Goal: Transaction & Acquisition: Purchase product/service

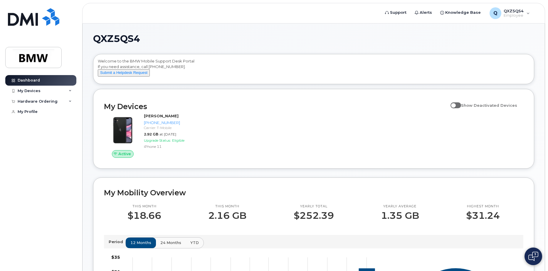
click at [455, 104] on input "Show Deactivated Devices" at bounding box center [452, 102] width 5 height 5
click at [461, 108] on span at bounding box center [455, 105] width 11 height 6
click at [455, 104] on input "Show Deactivated Devices" at bounding box center [452, 102] width 5 height 5
checkbox input "false"
click at [44, 101] on div "Hardware Ordering" at bounding box center [38, 101] width 40 height 5
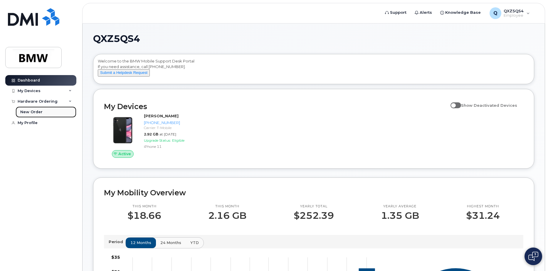
click at [38, 112] on div "New Order" at bounding box center [31, 111] width 22 height 5
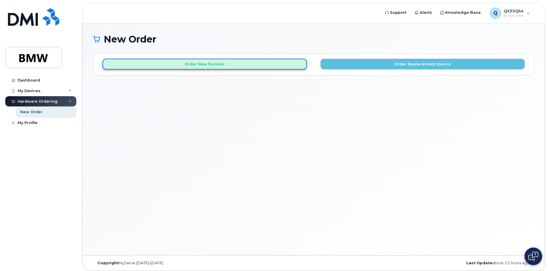
click at [211, 64] on button "Order New Number" at bounding box center [204, 64] width 204 height 11
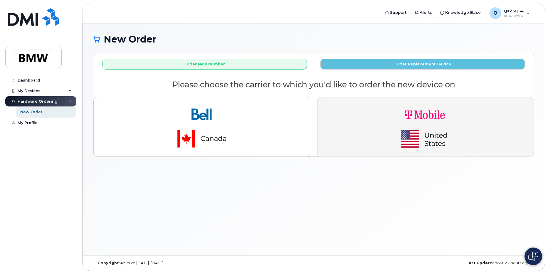
click at [384, 135] on img "button" at bounding box center [425, 126] width 82 height 49
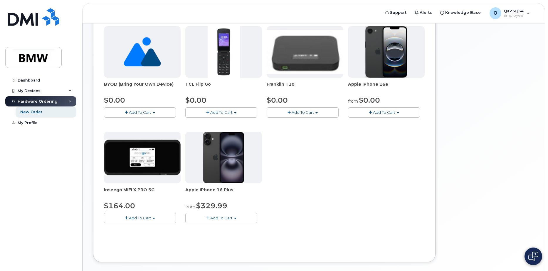
scroll to position [103, 0]
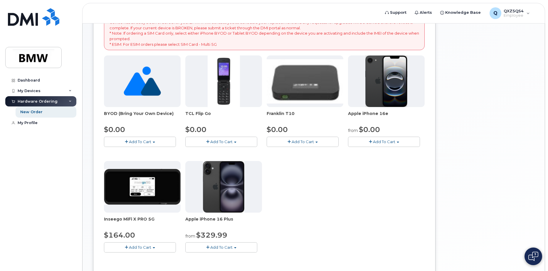
click at [389, 85] on img at bounding box center [386, 81] width 42 height 52
click at [384, 143] on span "Add To Cart" at bounding box center [384, 141] width 22 height 5
click at [367, 142] on button "Add To Cart" at bounding box center [384, 142] width 72 height 10
click at [367, 141] on button "Add To Cart" at bounding box center [384, 142] width 72 height 10
click at [375, 139] on button "Add To Cart" at bounding box center [384, 142] width 72 height 10
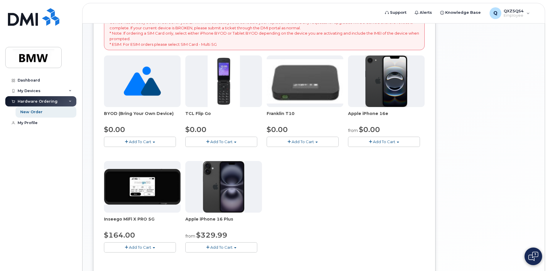
click at [391, 77] on img at bounding box center [386, 81] width 42 height 52
click at [378, 142] on span "Add To Cart" at bounding box center [384, 141] width 22 height 5
click at [398, 142] on span "button" at bounding box center [397, 142] width 2 height 1
click at [381, 187] on div "BYOD (Bring Your Own Device) $0.00 Add To Cart $0.00 - Activation TCL Flip Go $…" at bounding box center [264, 158] width 320 height 207
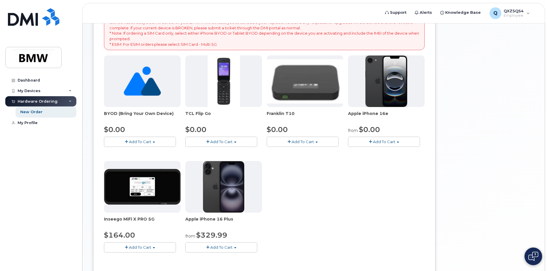
click at [239, 248] on button "Add To Cart" at bounding box center [221, 247] width 72 height 10
click at [378, 212] on div "BYOD (Bring Your Own Device) $0.00 Add To Cart $0.00 - Activation TCL Flip Go $…" at bounding box center [264, 158] width 320 height 207
click at [398, 144] on button "Add To Cart" at bounding box center [384, 142] width 72 height 10
click at [396, 161] on link "$99.98 - 30 Month Activation (256GB)" at bounding box center [391, 159] width 85 height 7
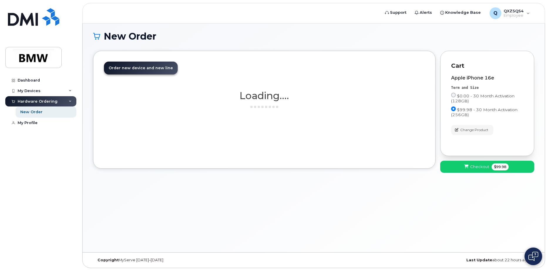
scroll to position [3, 0]
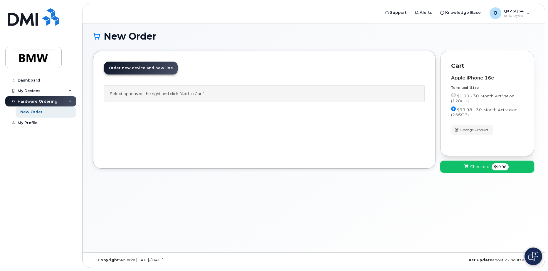
click at [469, 167] on button "Checkout $99.98" at bounding box center [487, 167] width 94 height 12
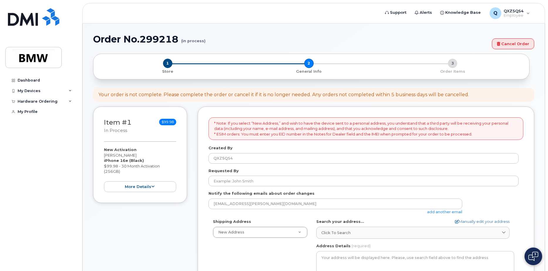
select select
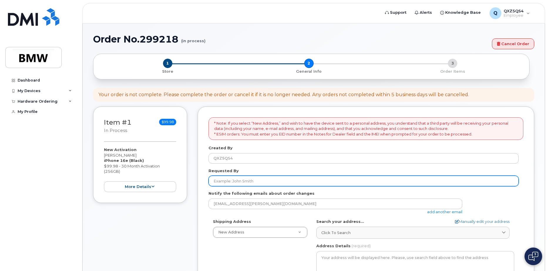
click at [233, 182] on input "Requested By" at bounding box center [363, 181] width 310 height 11
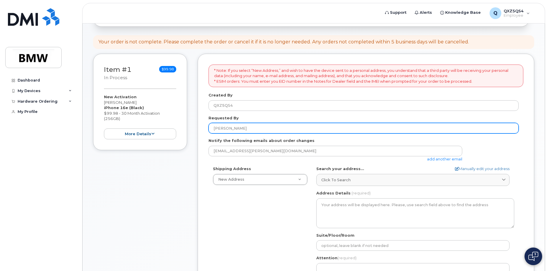
scroll to position [59, 0]
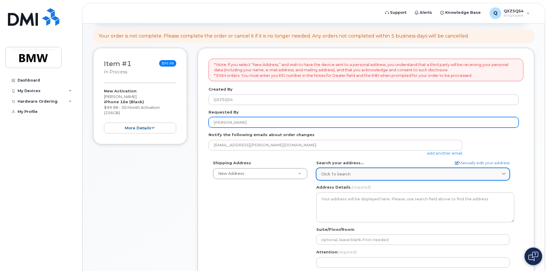
type input "[PERSON_NAME]"
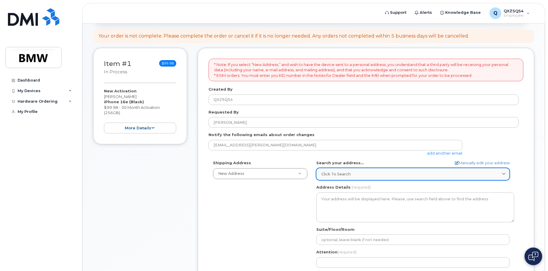
click at [364, 173] on div "Click to search" at bounding box center [412, 174] width 183 height 6
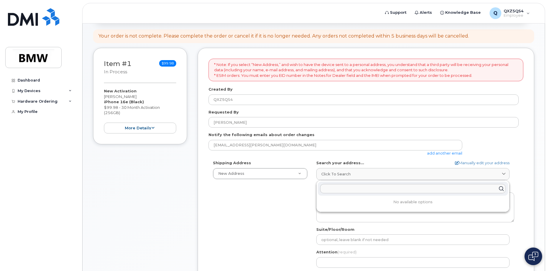
click at [384, 204] on p "No available options" at bounding box center [413, 202] width 190 height 5
click at [233, 221] on div "Shipping Address New Address New Address BMW MC Plant BMW [GEOGRAPHIC_DATA] Fin…" at bounding box center [363, 227] width 310 height 135
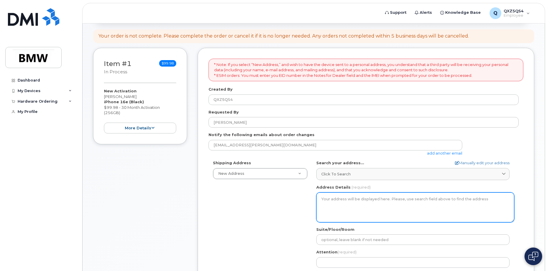
click at [362, 207] on textarea "Address Details" at bounding box center [415, 208] width 198 height 30
click at [362, 202] on textarea "Address Details" at bounding box center [415, 208] width 198 height 30
click at [364, 201] on textarea "Address Details" at bounding box center [415, 208] width 198 height 30
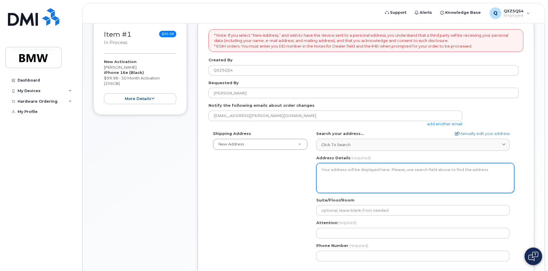
click at [342, 168] on textarea "Address Details" at bounding box center [415, 178] width 198 height 30
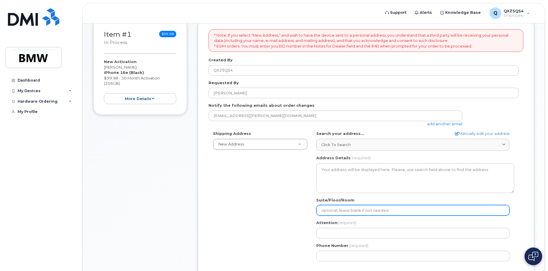
click at [341, 212] on input "Suite/Floor/Room" at bounding box center [412, 210] width 193 height 11
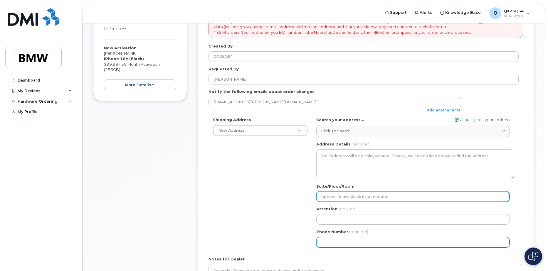
scroll to position [147, 0]
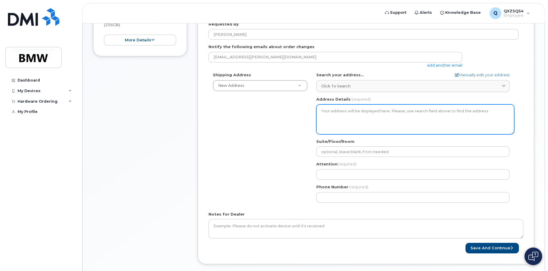
click at [337, 125] on textarea "Address Details" at bounding box center [415, 119] width 198 height 30
click at [349, 120] on textarea "Address Details" at bounding box center [415, 119] width 198 height 30
click at [341, 115] on textarea "Address Details" at bounding box center [415, 119] width 198 height 30
click at [336, 111] on textarea "Address Details" at bounding box center [415, 119] width 198 height 30
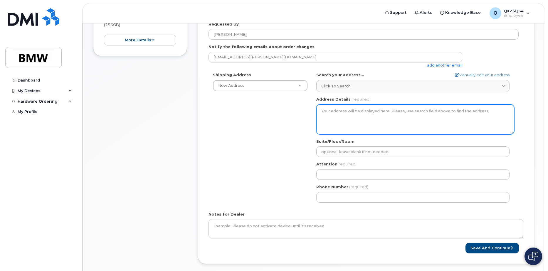
click at [336, 111] on textarea "Address Details" at bounding box center [415, 119] width 198 height 30
drag, startPoint x: 308, startPoint y: 119, endPoint x: 352, endPoint y: 114, distance: 45.1
click at [312, 118] on div "Shipping Address New Address New Address BMW MC Plant BMW [GEOGRAPHIC_DATA] Fin…" at bounding box center [363, 139] width 310 height 135
click at [352, 114] on textarea "Address Details" at bounding box center [415, 119] width 198 height 30
click at [340, 112] on textarea "Address Details" at bounding box center [415, 119] width 198 height 30
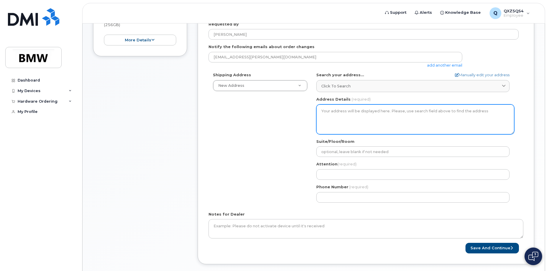
drag, startPoint x: 422, startPoint y: 115, endPoint x: 435, endPoint y: 113, distance: 13.9
click at [422, 115] on textarea "Address Details" at bounding box center [415, 119] width 198 height 30
click at [435, 113] on textarea "Address Details" at bounding box center [415, 119] width 198 height 30
click at [389, 111] on textarea "Address Details" at bounding box center [415, 119] width 198 height 30
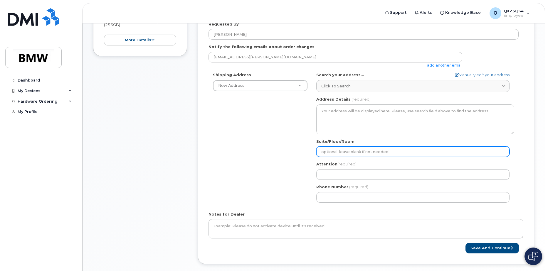
click at [347, 153] on input "Suite/Floor/Room" at bounding box center [412, 151] width 193 height 11
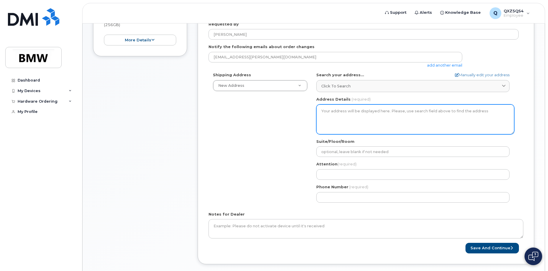
click at [351, 126] on textarea "Address Details" at bounding box center [415, 119] width 198 height 30
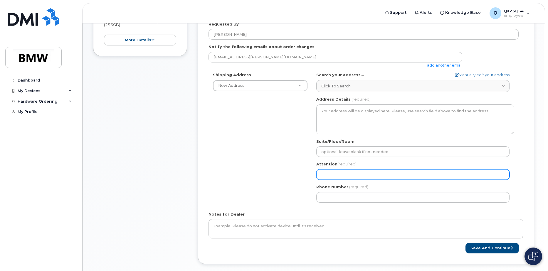
click at [356, 169] on input "Attention (required)" at bounding box center [412, 174] width 193 height 11
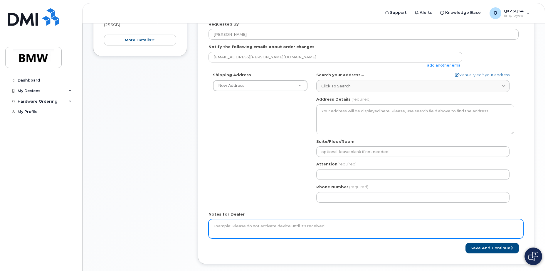
click at [305, 228] on textarea "Notes for Dealer" at bounding box center [365, 228] width 315 height 19
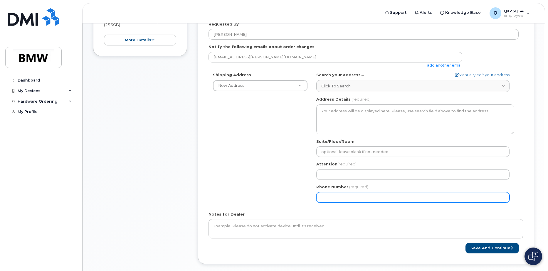
click at [342, 198] on input "Phone Number" at bounding box center [412, 197] width 193 height 11
click at [350, 197] on input "Phone Number" at bounding box center [412, 197] width 193 height 11
click at [373, 198] on input "Phone Number" at bounding box center [412, 197] width 193 height 11
click at [465, 243] on button "Save and Continue" at bounding box center [491, 248] width 53 height 11
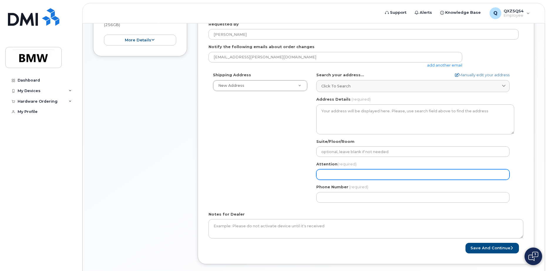
select select
type input "A"
select select
type input "Ad"
select select
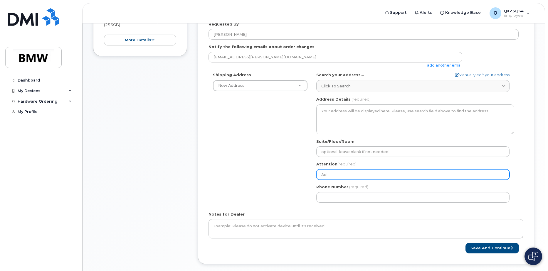
type input "Adr"
select select
type input "Adri"
select select
type input "Adria"
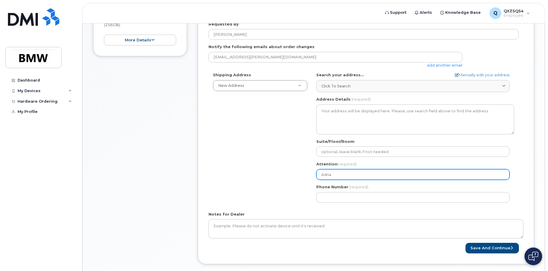
select select
type input "[PERSON_NAME]"
select select
type input "[PERSON_NAME]"
select select
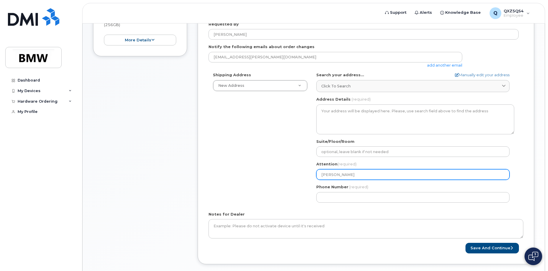
type input "[PERSON_NAME]"
select select
type input "[PERSON_NAME]"
select select
type input "[PERSON_NAME] [PERSON_NAME]"
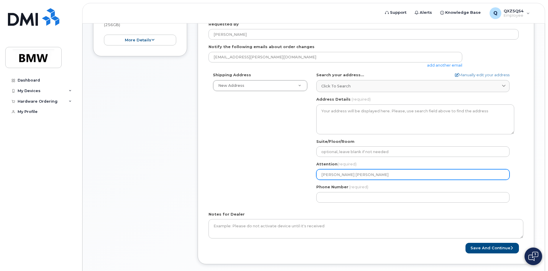
select select
type input "[PERSON_NAME]"
select select
type input "[PERSON_NAME]"
select select
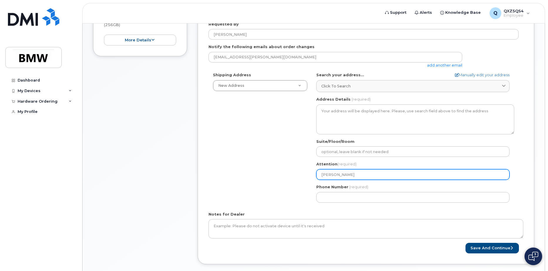
type input "[PERSON_NAME]"
select select
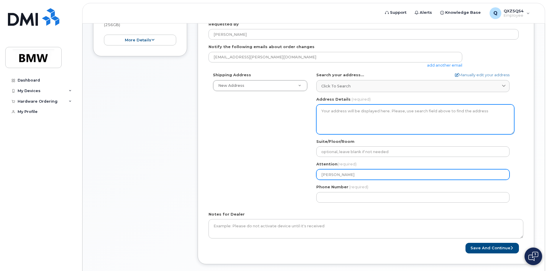
type input "[PERSON_NAME]"
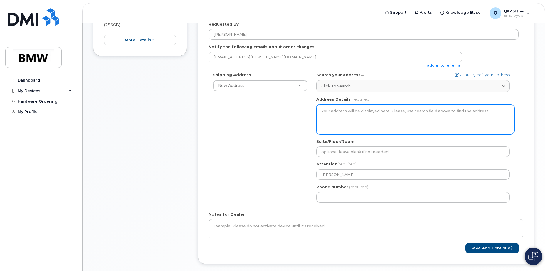
click at [372, 115] on textarea "Address Details" at bounding box center [415, 119] width 198 height 30
click at [332, 118] on textarea "Address Details" at bounding box center [415, 119] width 198 height 30
click at [330, 114] on textarea "Address Details" at bounding box center [415, 119] width 198 height 30
click at [330, 109] on textarea "Address Details" at bounding box center [415, 119] width 198 height 30
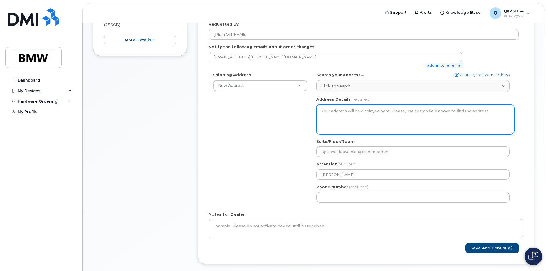
click at [331, 114] on textarea "Address Details" at bounding box center [415, 119] width 198 height 30
click at [332, 114] on textarea "Address Details" at bounding box center [415, 119] width 198 height 30
click at [332, 113] on textarea "Address Details" at bounding box center [415, 119] width 198 height 30
click at [401, 118] on textarea "Address Details" at bounding box center [415, 119] width 198 height 30
click at [499, 118] on textarea "Address Details" at bounding box center [415, 119] width 198 height 30
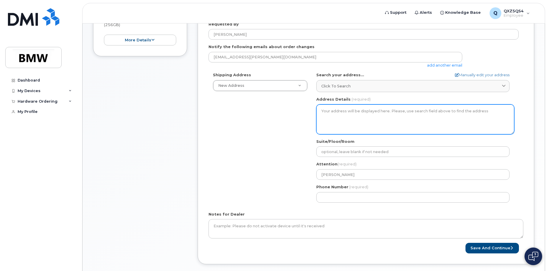
click at [480, 118] on textarea "Address Details" at bounding box center [415, 119] width 198 height 30
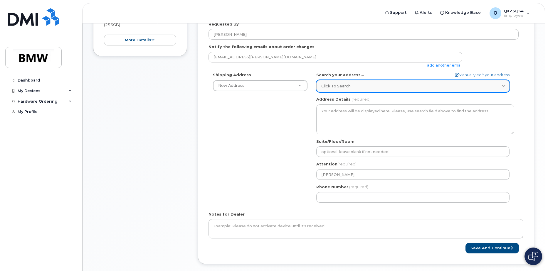
click at [458, 87] on div "Click to search" at bounding box center [412, 86] width 183 height 6
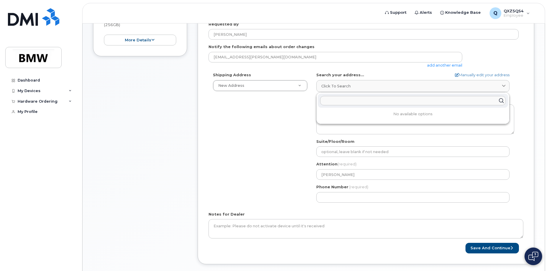
click at [415, 104] on input "text" at bounding box center [412, 100] width 185 height 9
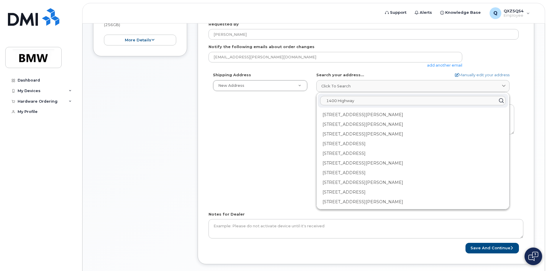
type input "1400 Highway"
drag, startPoint x: 360, startPoint y: 101, endPoint x: 232, endPoint y: 92, distance: 128.0
click at [232, 92] on div "Shipping Address New Address New Address BMW MC Plant BMW [GEOGRAPHIC_DATA] Fin…" at bounding box center [363, 139] width 310 height 135
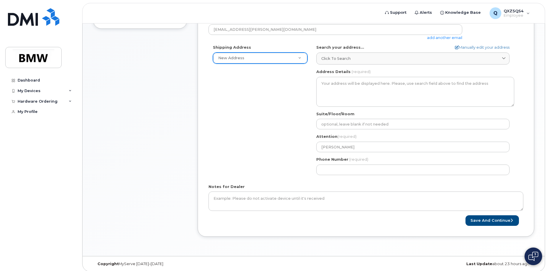
scroll to position [178, 0]
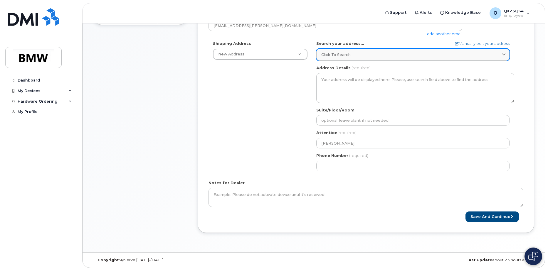
click at [486, 57] on div "Click to search" at bounding box center [412, 55] width 183 height 6
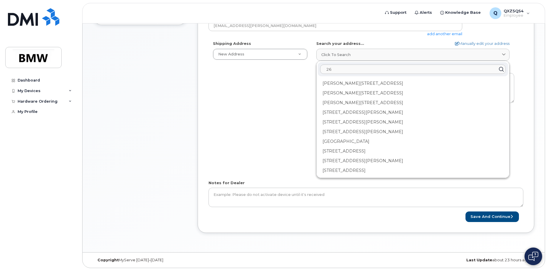
type input "2"
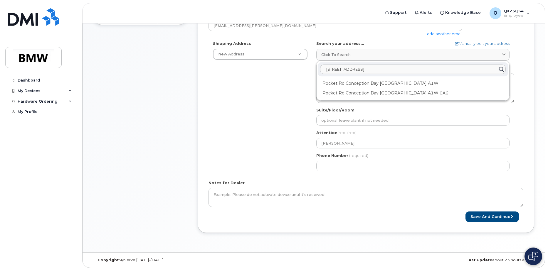
type input "[STREET_ADDRESS]"
click at [276, 124] on div "Shipping Address New Address New Address BMW MC Plant BMW [GEOGRAPHIC_DATA] Fin…" at bounding box center [363, 108] width 310 height 135
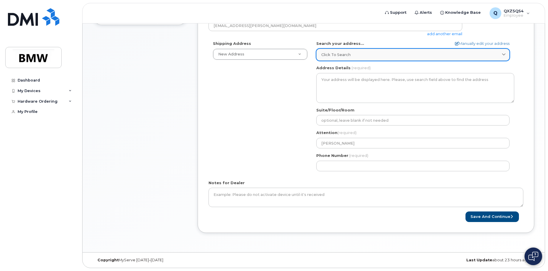
click at [374, 55] on div "Click to search" at bounding box center [412, 55] width 183 height 6
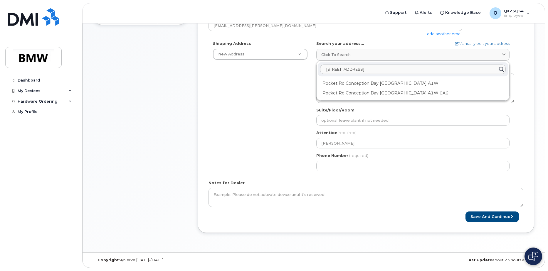
drag, startPoint x: 391, startPoint y: 68, endPoint x: 279, endPoint y: 67, distance: 112.4
click at [279, 67] on div "Shipping Address New Address New Address BMW MC Plant BMW [GEOGRAPHIC_DATA] Fin…" at bounding box center [363, 108] width 310 height 135
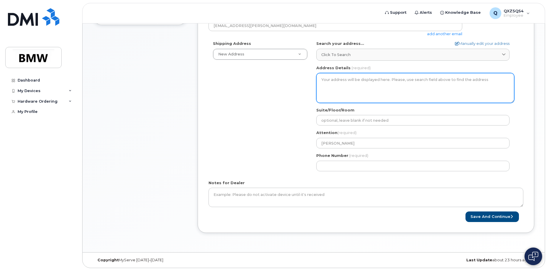
click at [380, 85] on textarea "Address Details" at bounding box center [415, 88] width 198 height 30
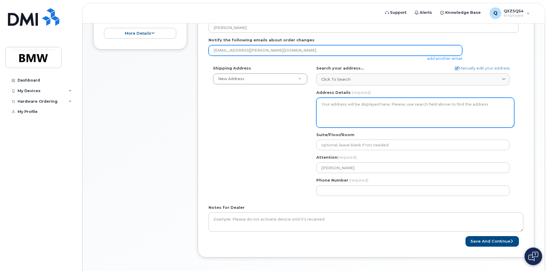
scroll to position [119, 0]
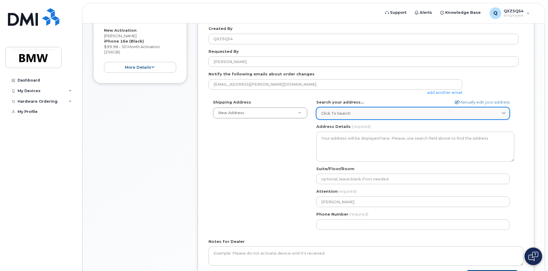
click at [398, 113] on div "Click to search" at bounding box center [412, 114] width 183 height 6
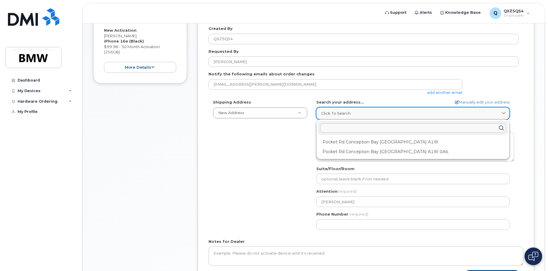
click at [502, 113] on icon at bounding box center [504, 114] width 4 height 4
click at [353, 112] on div "Click to search" at bounding box center [412, 114] width 183 height 6
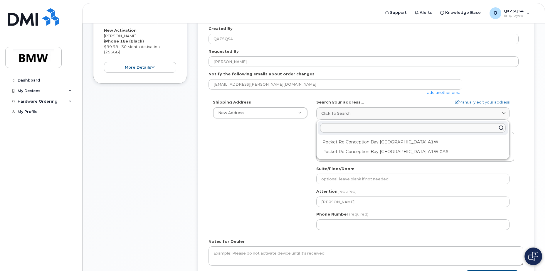
click at [530, 116] on div "* Note: If you select “New Address,” and wish to have the device sent to a pers…" at bounding box center [365, 139] width 336 height 305
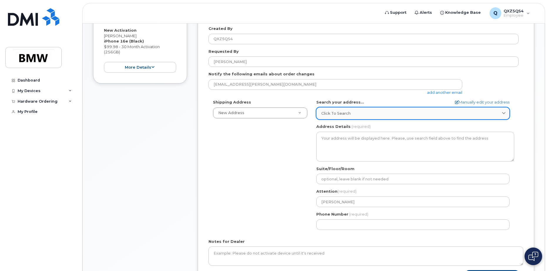
click at [335, 114] on span "Click to search" at bounding box center [335, 114] width 29 height 6
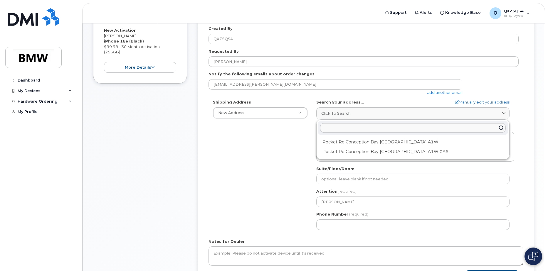
click at [340, 131] on input "text" at bounding box center [412, 127] width 185 height 9
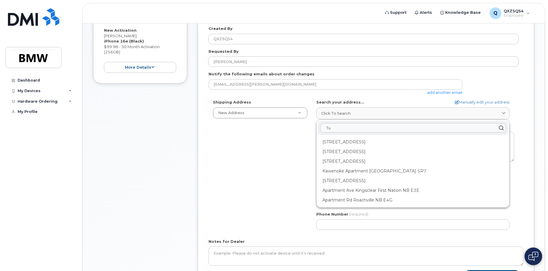
type input "T"
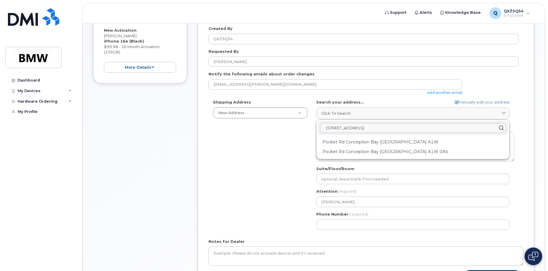
type input "[STREET_ADDRESS]"
click at [502, 127] on icon at bounding box center [501, 128] width 9 height 9
click at [502, 129] on icon at bounding box center [501, 128] width 9 height 9
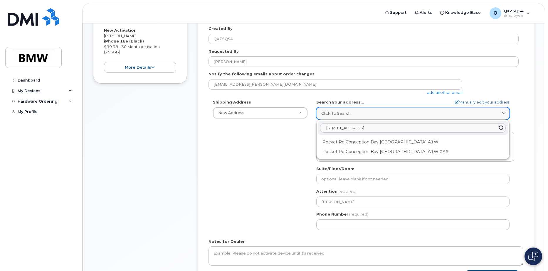
click at [503, 114] on icon at bounding box center [504, 114] width 4 height 4
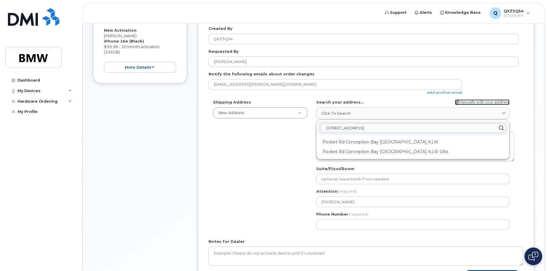
click at [498, 103] on link "Manually edit your address" at bounding box center [482, 102] width 55 height 6
select select
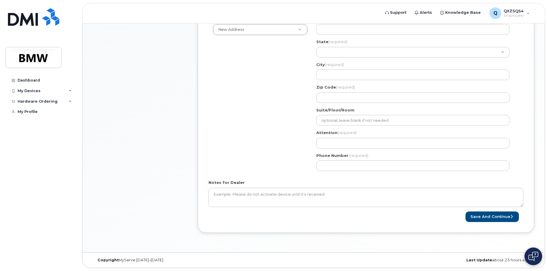
scroll to position [115, 0]
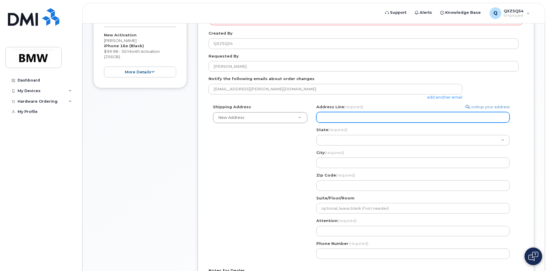
click at [346, 115] on input "Address Line (required)" at bounding box center [412, 117] width 193 height 11
type input "[STREET_ADDRESS]"
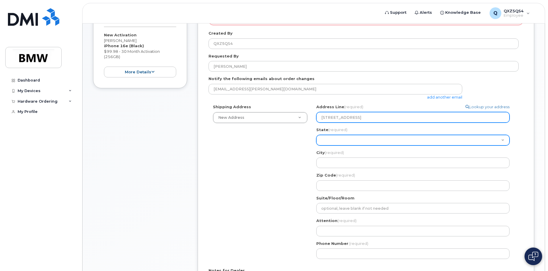
select select "SC"
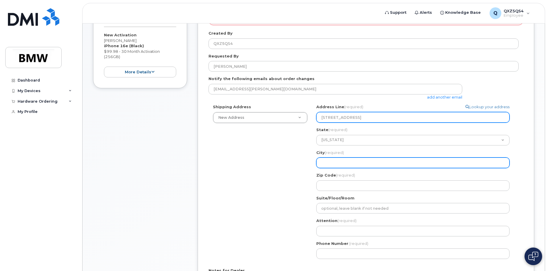
type input "[GEOGRAPHIC_DATA]"
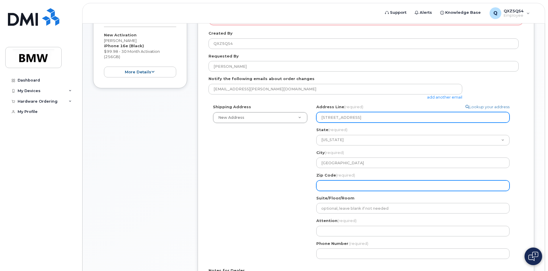
type input "29650"
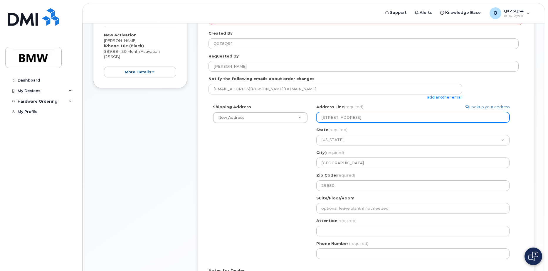
select select
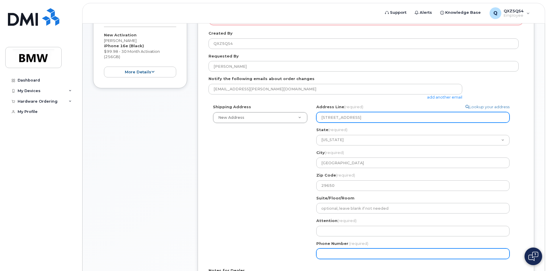
type input "8647483694"
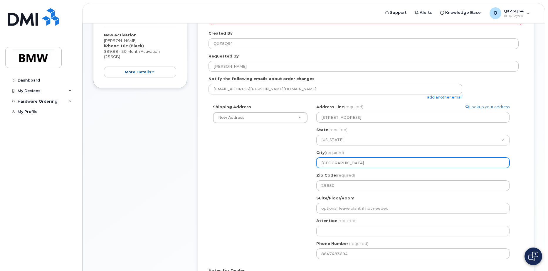
drag, startPoint x: 349, startPoint y: 164, endPoint x: 295, endPoint y: 157, distance: 53.8
click at [295, 157] on div "Shipping Address New Address New Address BMW MC Plant BMW [GEOGRAPHIC_DATA] Fin…" at bounding box center [363, 183] width 310 height 159
select select
type input "G"
select select
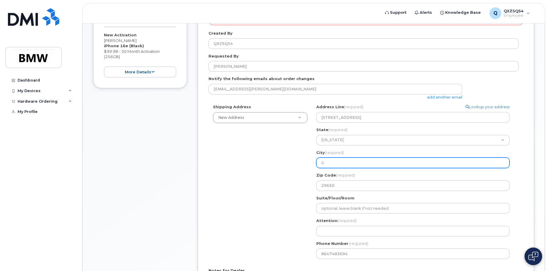
type input "Gr"
select select
type input "Gre"
select select
type input "Gree"
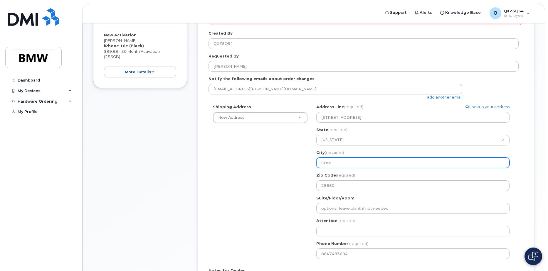
select select
type input "[PERSON_NAME]"
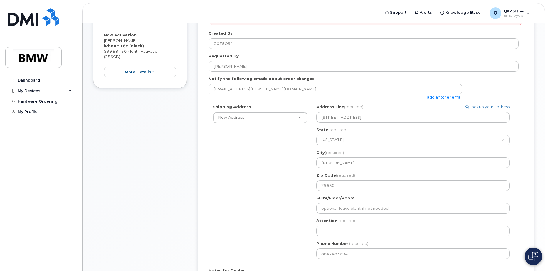
click at [281, 184] on div "Shipping Address New Address New Address BMW MC Plant BMW [GEOGRAPHIC_DATA] Fin…" at bounding box center [363, 183] width 310 height 159
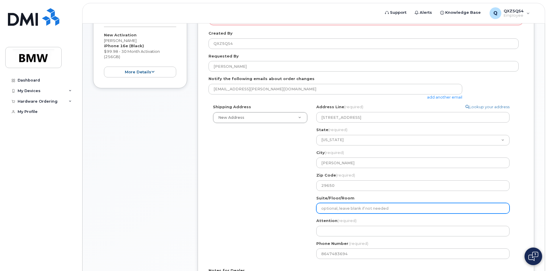
click at [349, 207] on input "Suite/Floor/Room" at bounding box center [412, 208] width 193 height 11
select select
type input "2"
select select
type input "23"
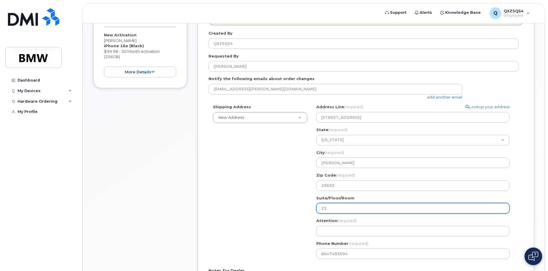
select select
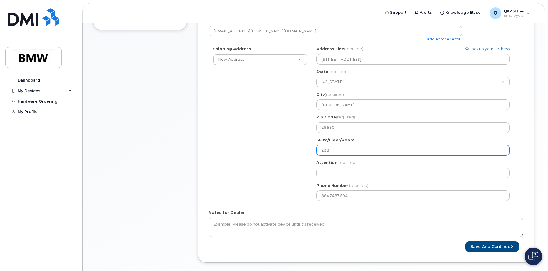
scroll to position [173, 0]
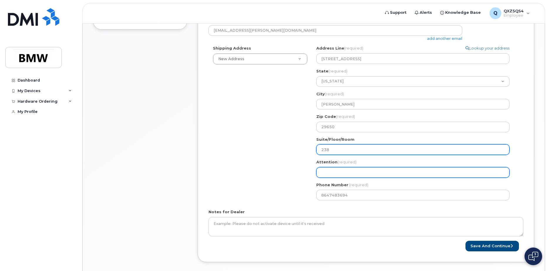
type input "238"
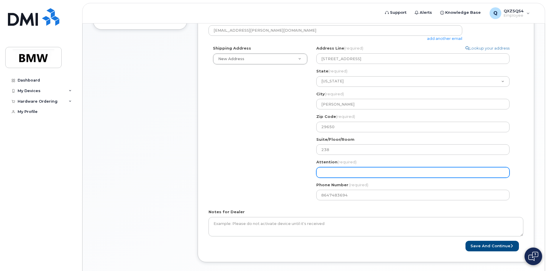
click at [344, 170] on input "Attention (required)" at bounding box center [412, 172] width 193 height 11
select select
type input "A"
select select
type input "Ad"
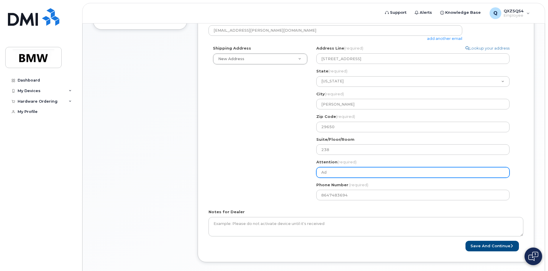
select select
type input "Adr"
select select
type input "Adri"
select select
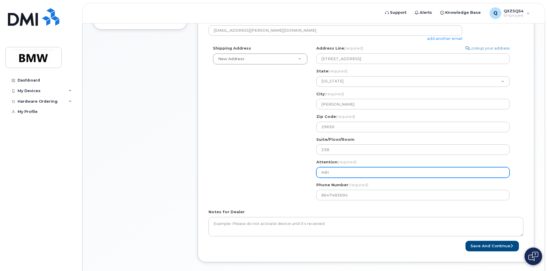
type input "Adria"
select select
type input "[PERSON_NAME]"
select select
type input "[PERSON_NAME]"
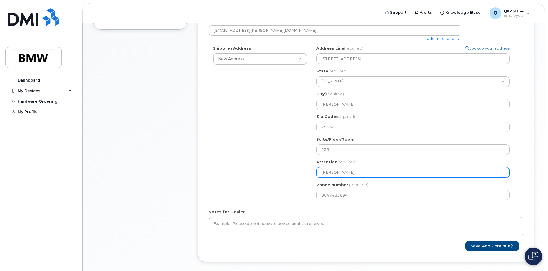
select select
type input "[PERSON_NAME]"
select select
type input "[PERSON_NAME]"
select select
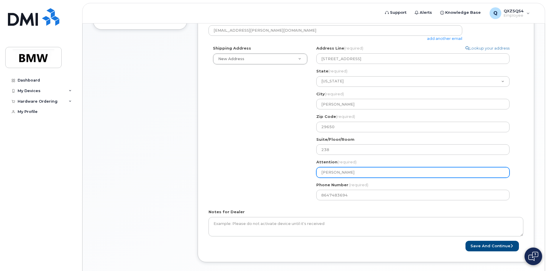
type input "[PERSON_NAME] [PERSON_NAME]"
select select
type input "[PERSON_NAME]"
select select
type input "[PERSON_NAME]"
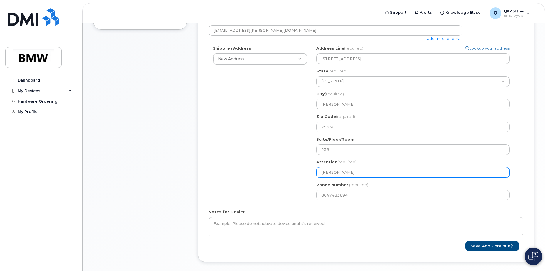
select select
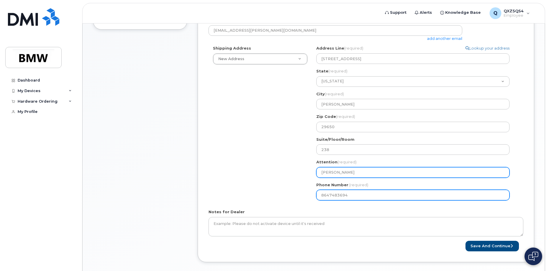
type input "[PERSON_NAME]"
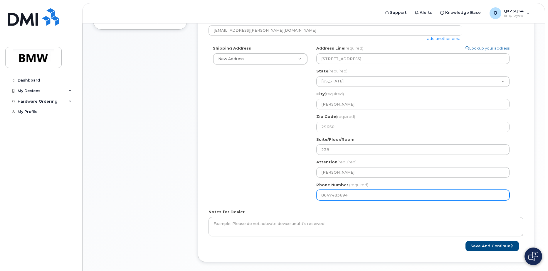
drag, startPoint x: 360, startPoint y: 198, endPoint x: 246, endPoint y: 184, distance: 115.1
click at [246, 184] on div "Shipping Address New Address New Address BMW MC Plant BMW [GEOGRAPHIC_DATA] Fin…" at bounding box center [363, 124] width 310 height 159
select select
click at [323, 192] on input "Phone Number" at bounding box center [412, 195] width 193 height 11
click at [351, 196] on input "Phone Number" at bounding box center [412, 195] width 193 height 11
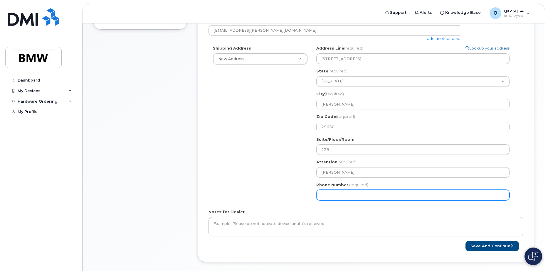
click at [465, 241] on button "Save and Continue" at bounding box center [491, 246] width 53 height 11
click at [385, 195] on input "Phone Number" at bounding box center [412, 195] width 193 height 11
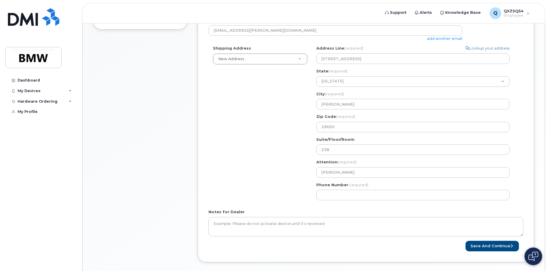
click at [338, 210] on div "Notes for Dealer" at bounding box center [365, 222] width 315 height 27
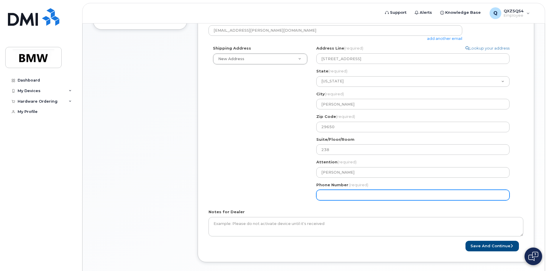
click at [323, 197] on input "Phone Number" at bounding box center [412, 195] width 193 height 11
click at [325, 196] on input "Phone Number" at bounding box center [412, 195] width 193 height 11
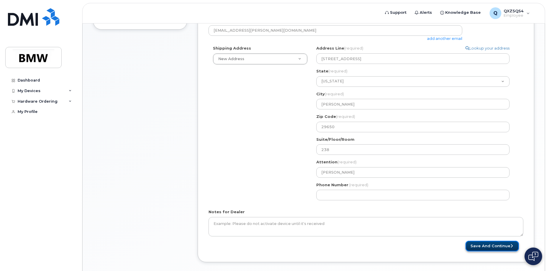
click at [494, 247] on button "Save and Continue" at bounding box center [491, 246] width 53 height 11
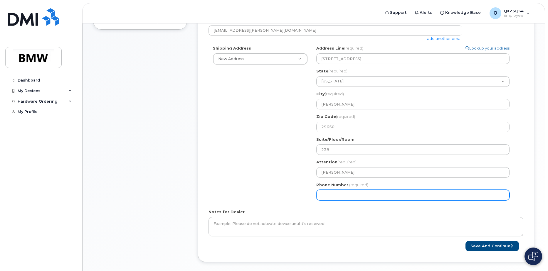
click at [365, 196] on input "Phone Number" at bounding box center [412, 195] width 193 height 11
click at [328, 195] on input "Phone Number" at bounding box center [412, 195] width 193 height 11
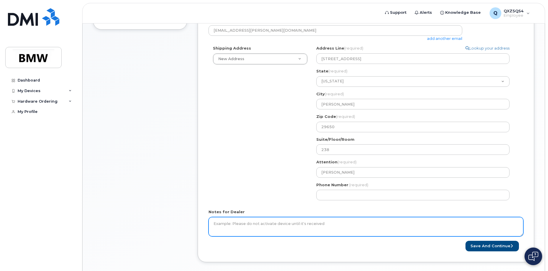
click at [360, 225] on textarea "Notes for Dealer" at bounding box center [365, 226] width 315 height 19
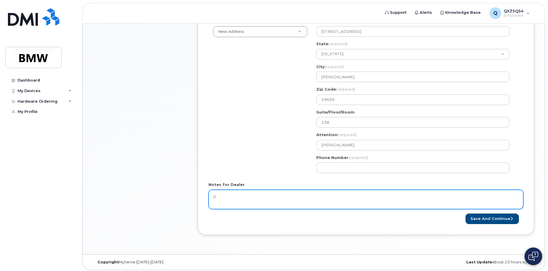
scroll to position [203, 0]
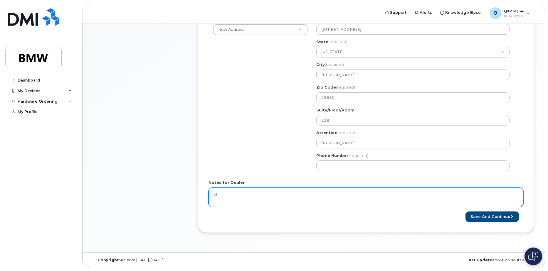
type textarea "p"
type textarea "Please send and do not active until is received."
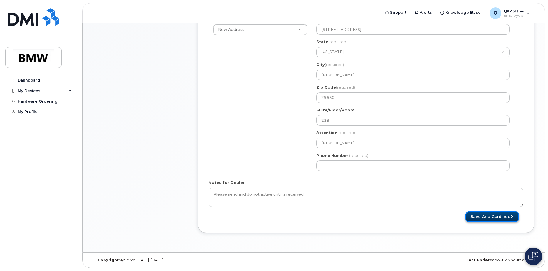
click at [488, 217] on button "Save and Continue" at bounding box center [491, 217] width 53 height 11
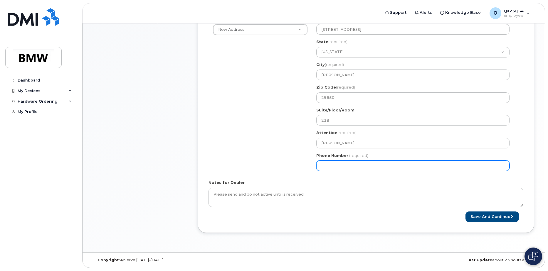
drag, startPoint x: 340, startPoint y: 162, endPoint x: 183, endPoint y: 144, distance: 158.3
click at [183, 144] on div "Item #1 in process $99.98 New Activation [PERSON_NAME] iPhone 16e (Black) $99.9…" at bounding box center [313, 73] width 441 height 338
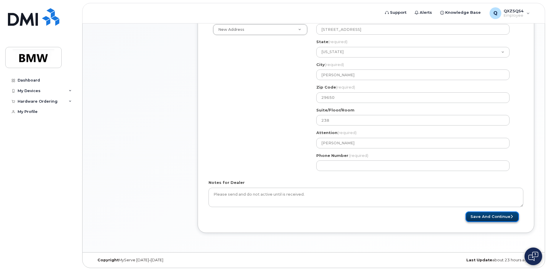
click at [488, 218] on button "Save and Continue" at bounding box center [491, 217] width 53 height 11
click at [488, 217] on button "Save and Continue" at bounding box center [491, 217] width 53 height 11
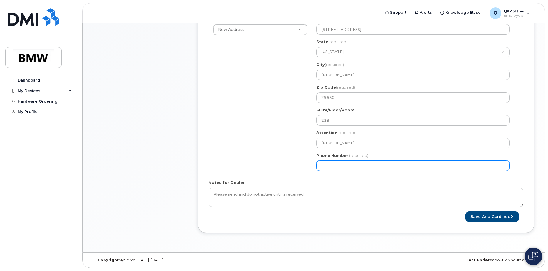
click at [324, 166] on input "Phone Number" at bounding box center [412, 166] width 193 height 11
click at [465, 212] on button "Save and Continue" at bounding box center [491, 217] width 53 height 11
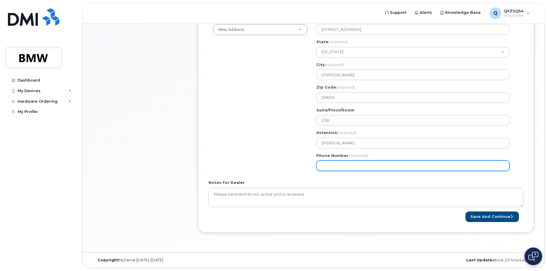
click at [465, 212] on button "Save and Continue" at bounding box center [491, 217] width 53 height 11
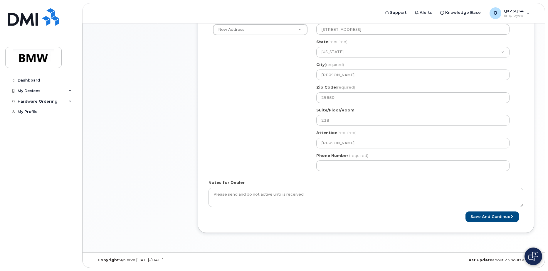
click at [329, 229] on div "* Note: If you select “New Address,” and wish to have the device sent to a pers…" at bounding box center [365, 69] width 336 height 330
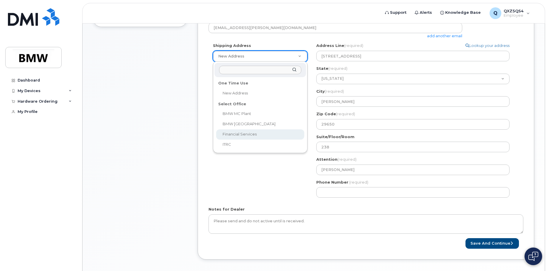
scroll to position [88, 0]
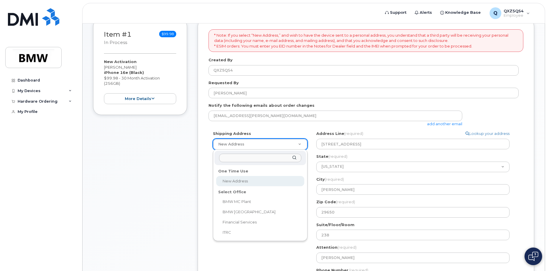
select select
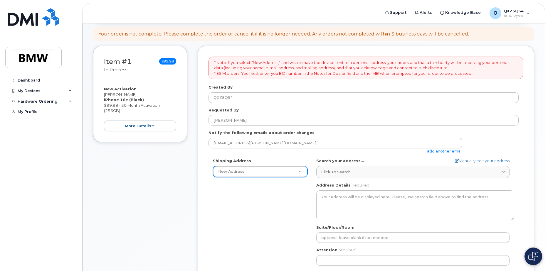
scroll to position [61, 0]
